Goal: Transaction & Acquisition: Purchase product/service

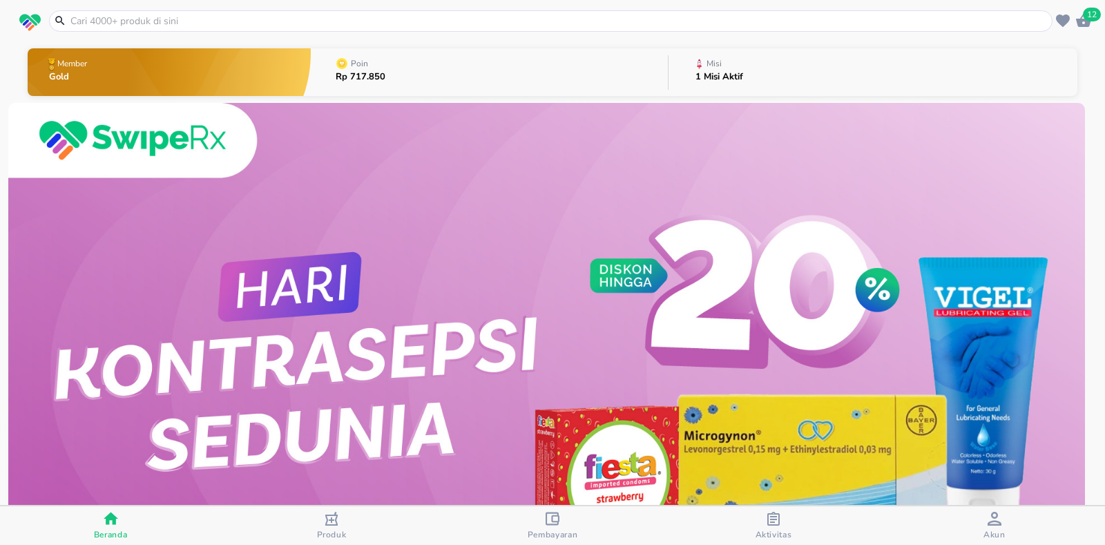
click at [403, 28] on div at bounding box center [550, 20] width 1003 height 21
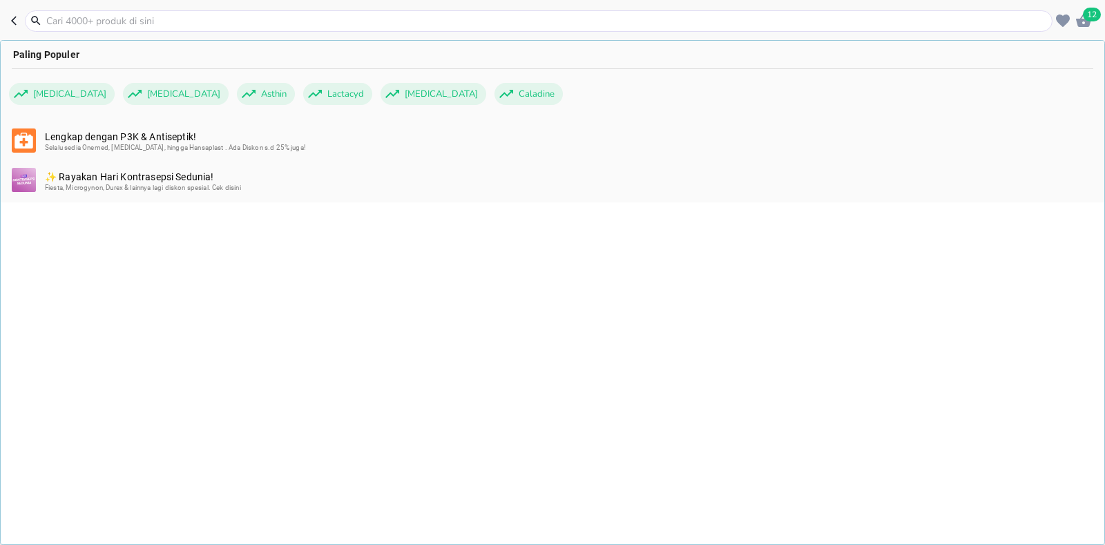
click at [87, 26] on input "text" at bounding box center [547, 21] width 1004 height 15
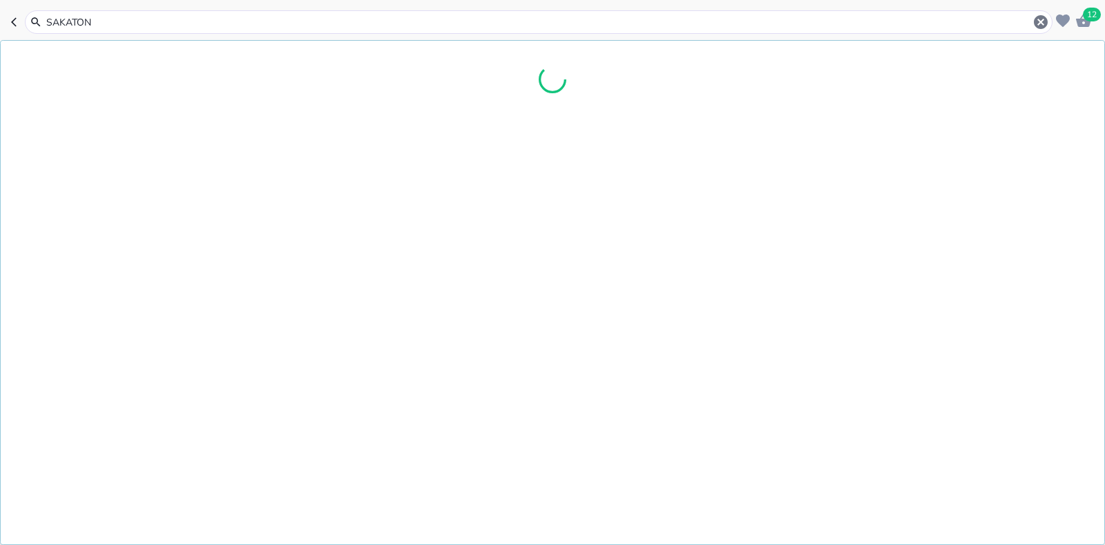
type input "SAKATONI"
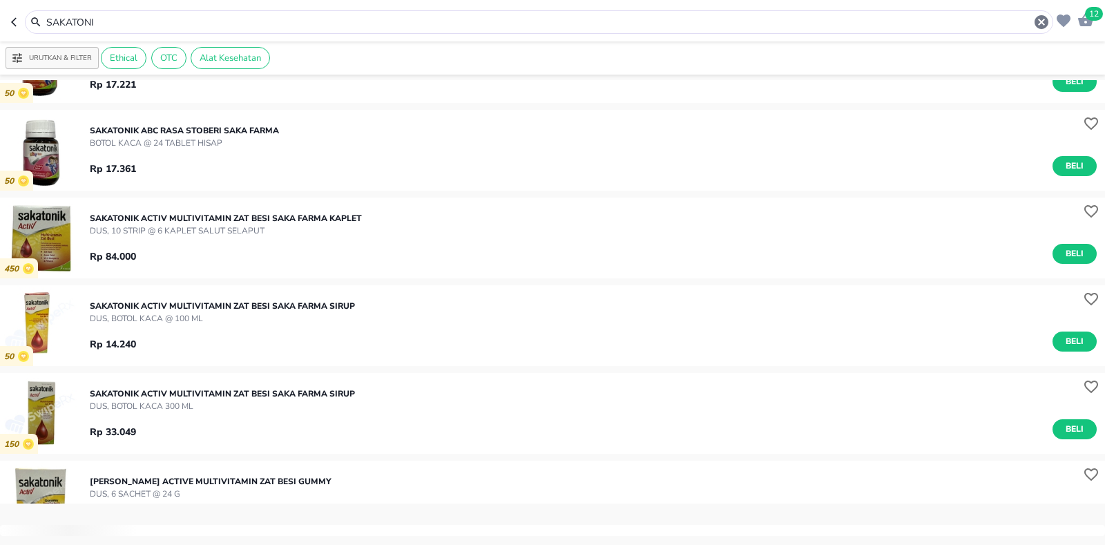
scroll to position [276, 0]
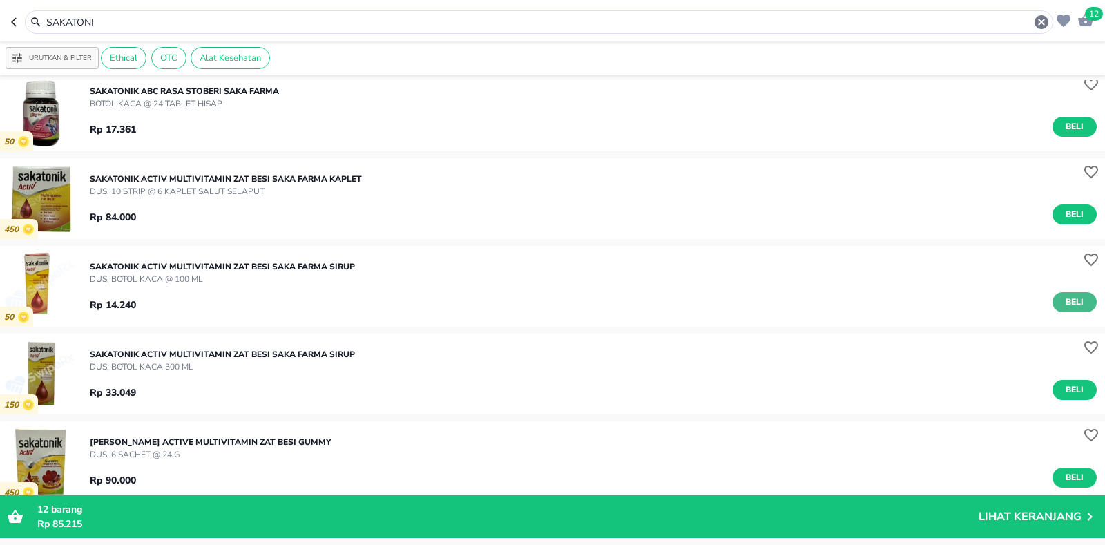
click at [1063, 305] on span "Beli" at bounding box center [1074, 302] width 23 height 15
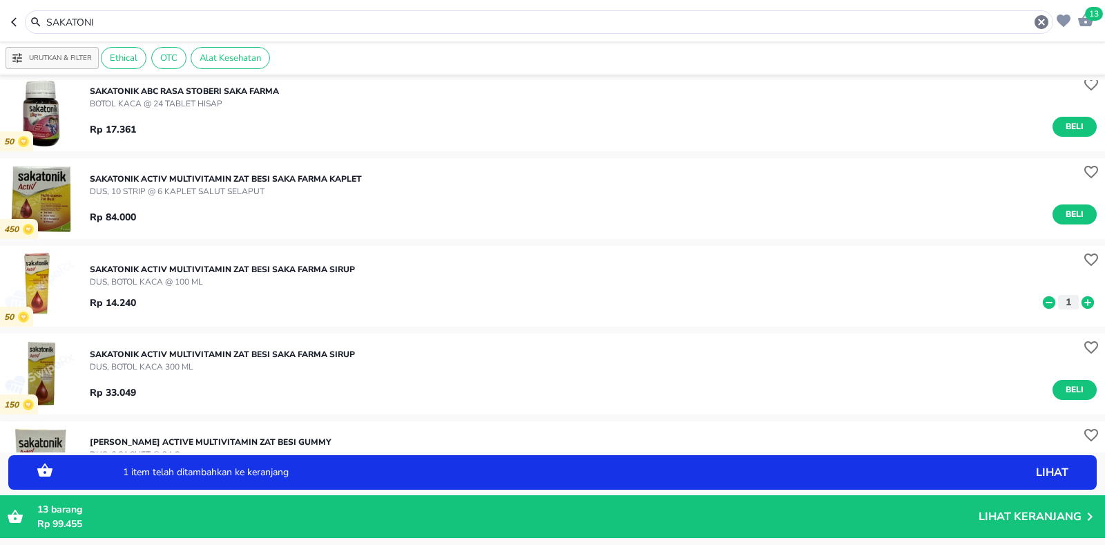
click at [1081, 302] on icon at bounding box center [1087, 302] width 12 height 12
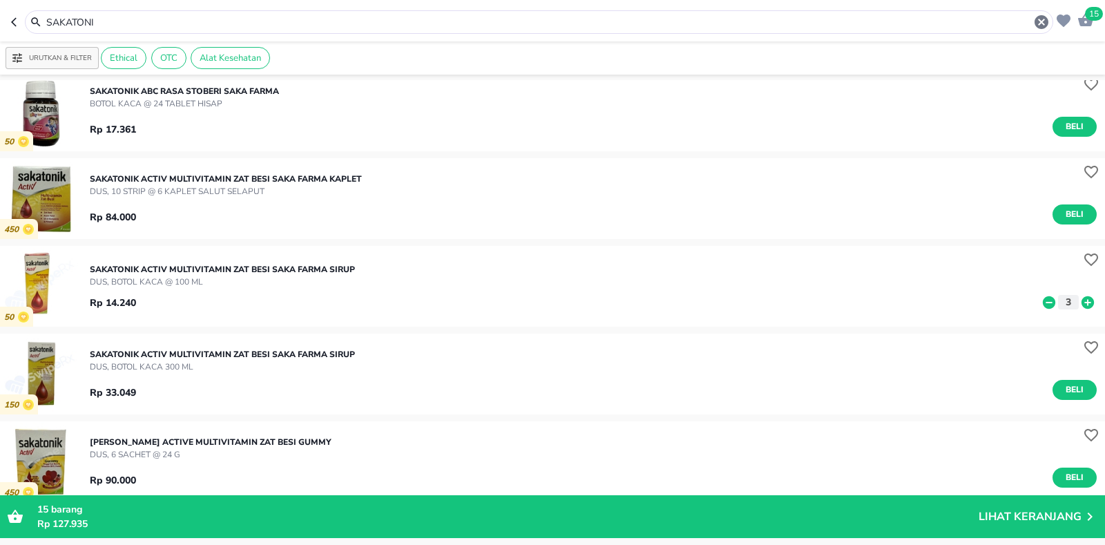
click at [1081, 302] on icon at bounding box center [1087, 302] width 12 height 12
click at [228, 234] on div "450 SAKATONIK ACTIV MULTIVITAMIN ZAT BESI [GEOGRAPHIC_DATA] KAPLET DUS, 10 STRI…" at bounding box center [552, 198] width 1105 height 81
